Goal: Find contact information: Find contact information

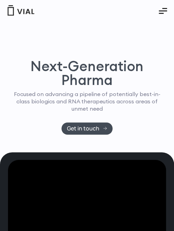
click at [161, 11] on icon "Essential Addons Toggle Menu" at bounding box center [162, 10] width 8 height 1
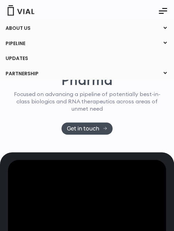
click at [16, 27] on link "ABOUT US" at bounding box center [86, 29] width 173 height 12
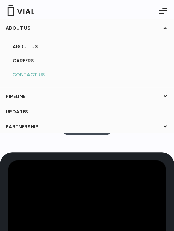
click at [23, 74] on link "CONTACT US" at bounding box center [86, 74] width 159 height 11
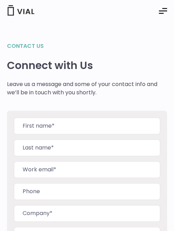
scroll to position [1, 0]
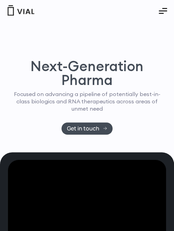
click at [164, 7] on icon "Essential Addons Toggle Menu" at bounding box center [162, 11] width 8 height 8
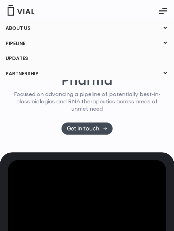
click at [19, 27] on link "ABOUT US" at bounding box center [86, 29] width 173 height 12
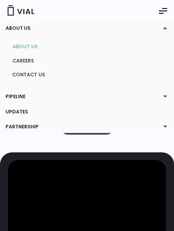
click at [19, 47] on link "ABOUT US" at bounding box center [86, 46] width 159 height 11
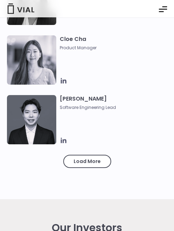
scroll to position [1002, 0]
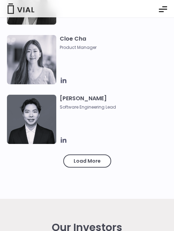
click at [87, 162] on span "Load More" at bounding box center [86, 161] width 27 height 8
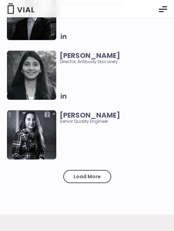
scroll to position [2417, 0]
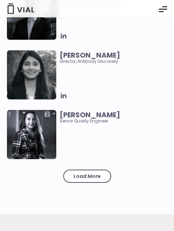
click at [84, 172] on span "Load More" at bounding box center [86, 176] width 27 height 8
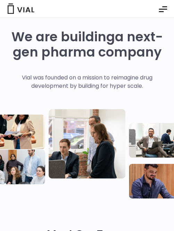
scroll to position [0, 0]
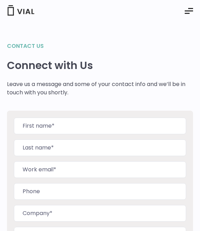
click at [190, 10] on icon "Essential Addons Toggle Menu" at bounding box center [188, 10] width 8 height 1
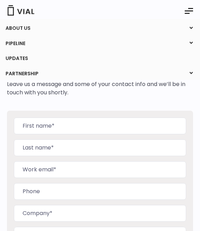
click at [25, 26] on link "ABOUT US" at bounding box center [99, 29] width 199 height 12
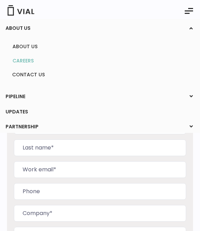
click at [24, 59] on link "CAREERS" at bounding box center [99, 60] width 185 height 11
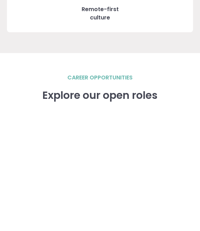
scroll to position [1229, 0]
